Goal: Information Seeking & Learning: Learn about a topic

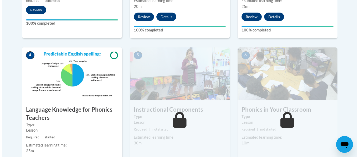
scroll to position [287, 0]
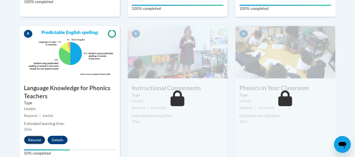
click at [36, 140] on button "Resume" at bounding box center [34, 140] width 21 height 8
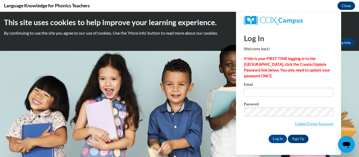
scroll to position [0, 0]
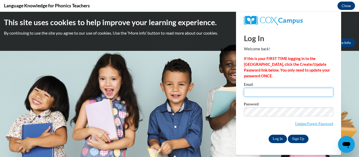
type input "[EMAIL_ADDRESS][DOMAIN_NAME]"
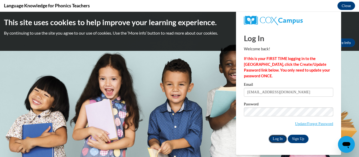
click at [279, 139] on input "Log In" at bounding box center [277, 139] width 18 height 8
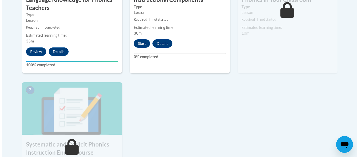
scroll to position [363, 0]
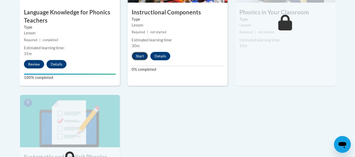
click at [141, 56] on button "Start" at bounding box center [140, 56] width 16 height 8
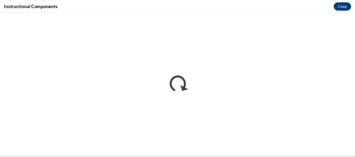
scroll to position [0, 0]
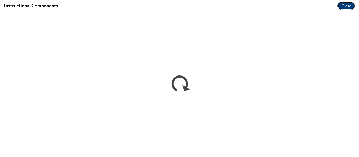
click at [348, 4] on button "Close" at bounding box center [346, 6] width 18 height 8
